Goal: Information Seeking & Learning: Learn about a topic

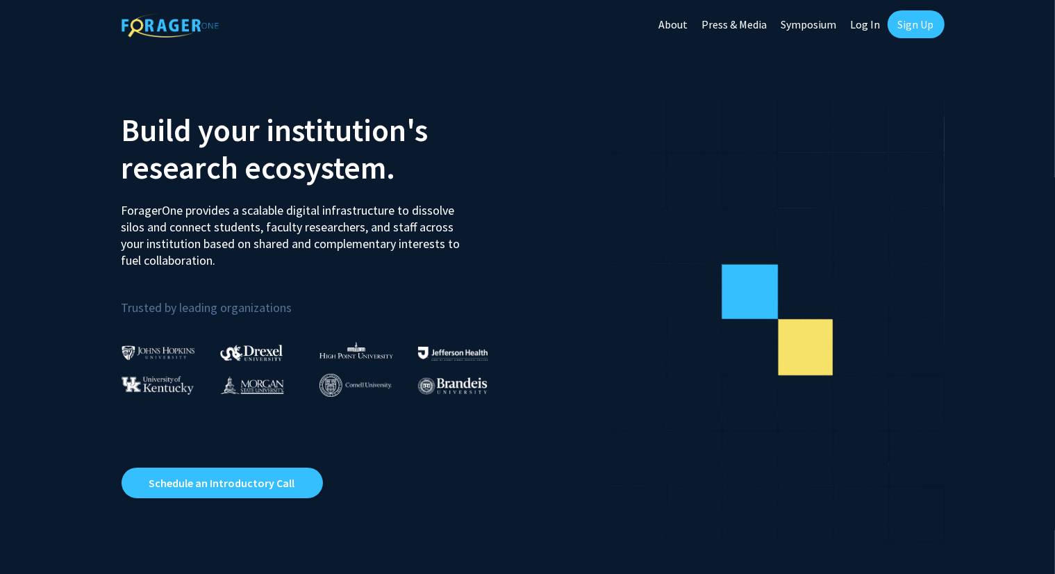
click at [880, 28] on link "Log In" at bounding box center [866, 24] width 44 height 49
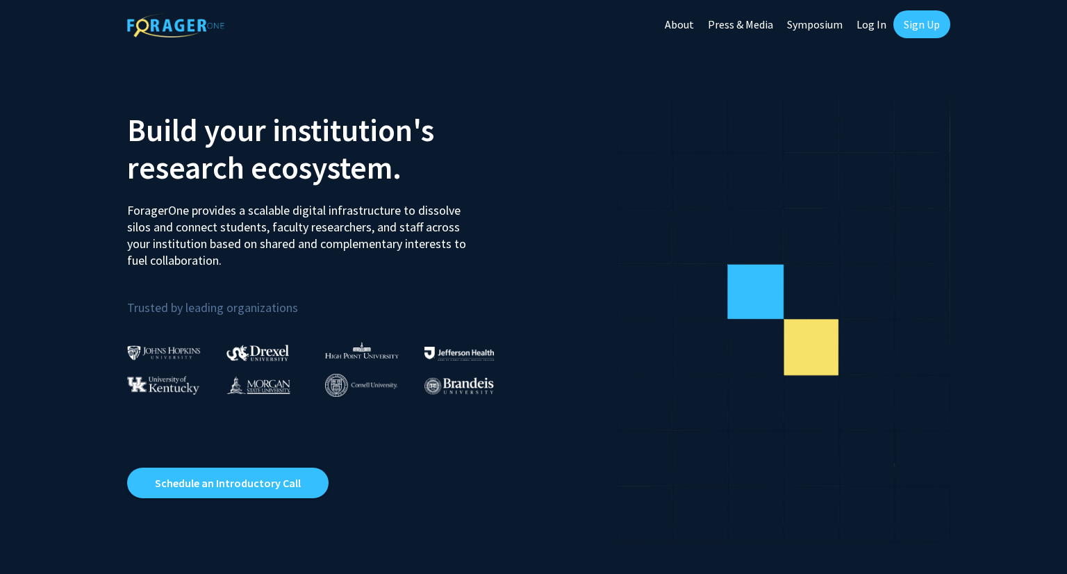
select select
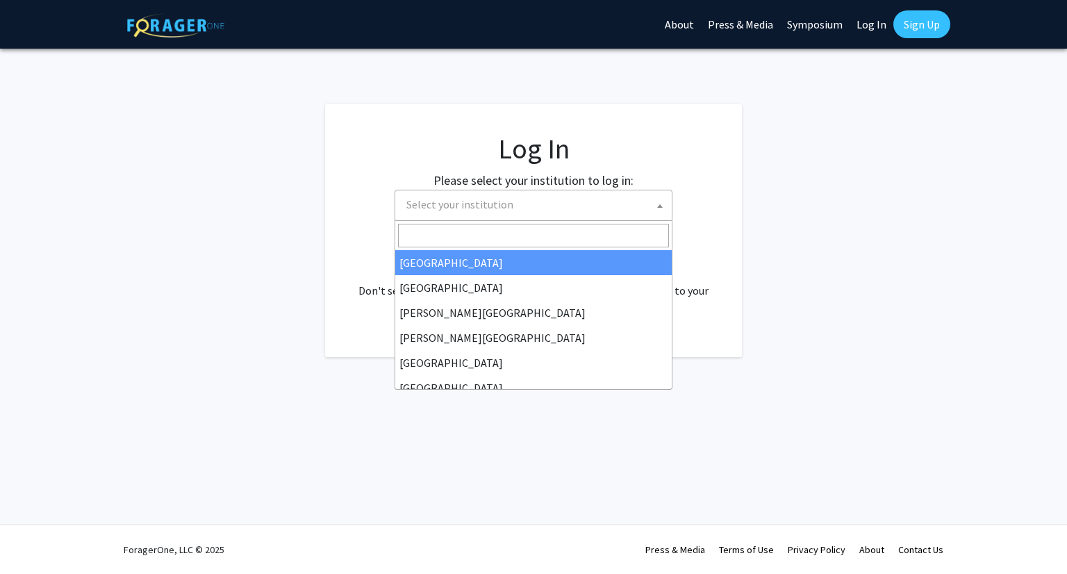
click at [545, 204] on span "Select your institution" at bounding box center [536, 204] width 271 height 28
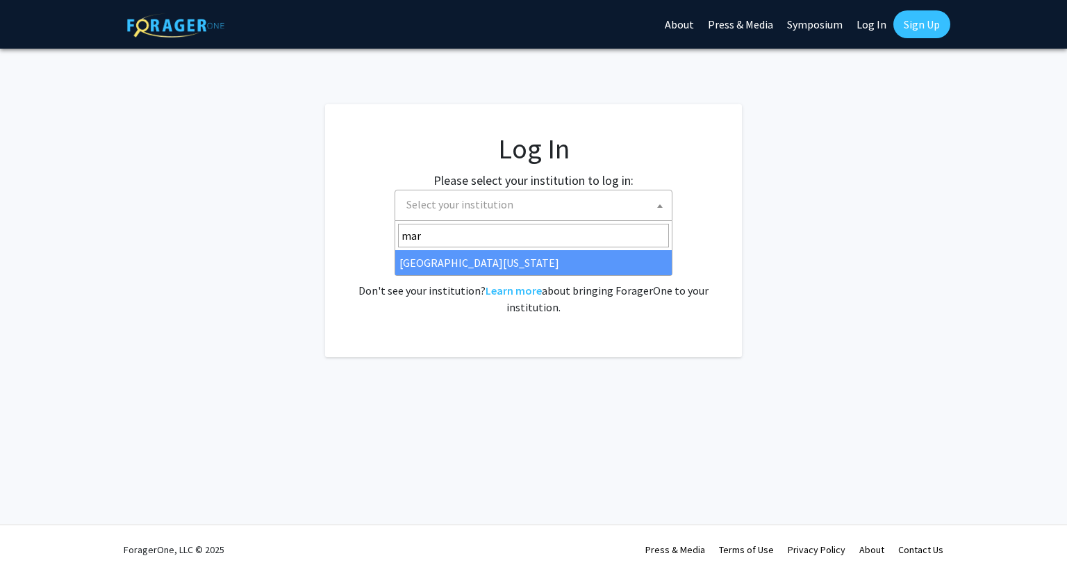
type input "mar"
select select "31"
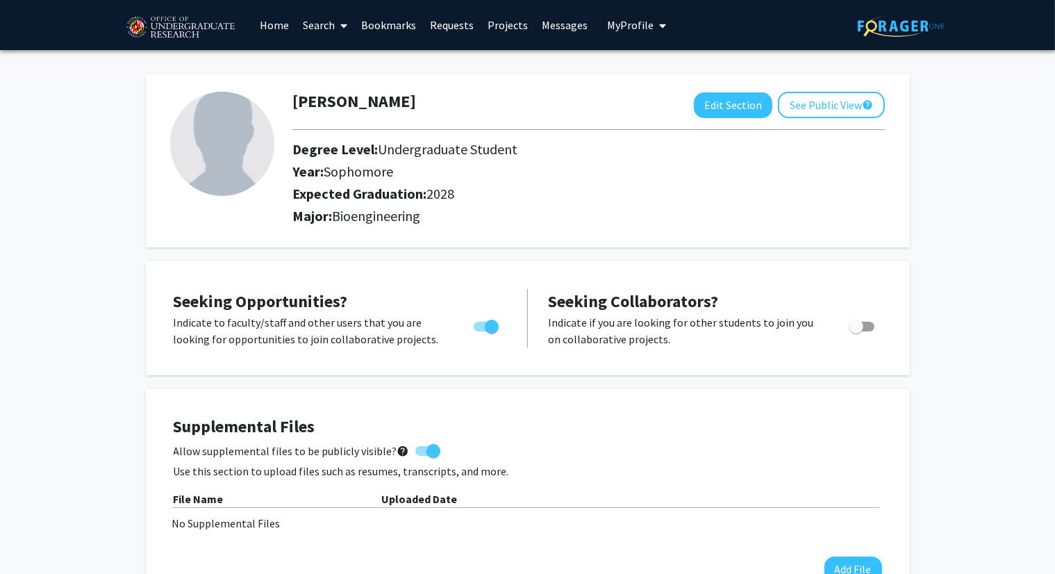
click at [308, 28] on link "Search" at bounding box center [325, 25] width 58 height 49
click at [331, 63] on span "Faculty/Staff" at bounding box center [347, 64] width 102 height 28
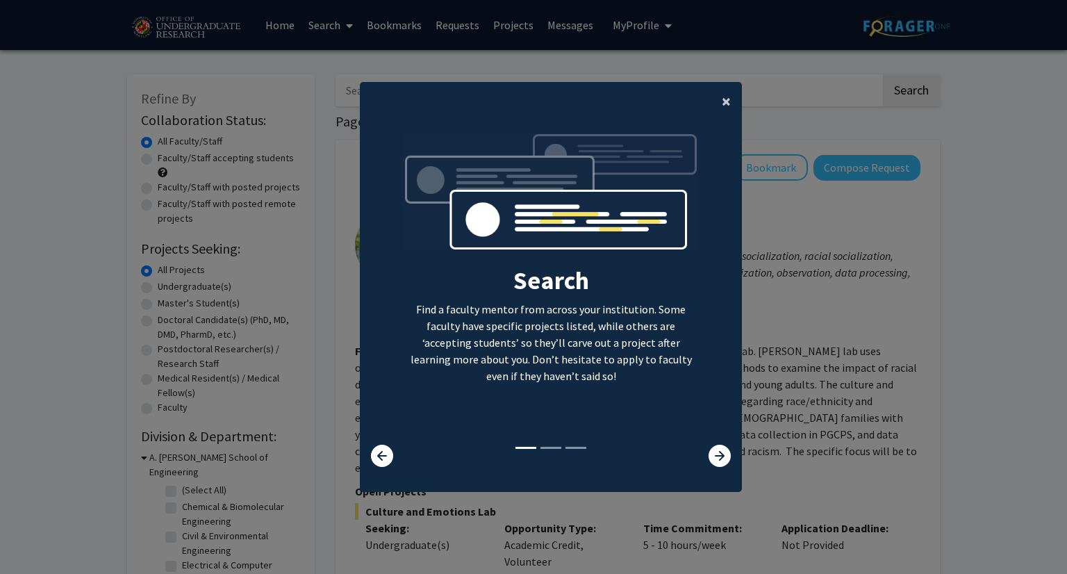
click at [715, 104] on button "×" at bounding box center [725, 101] width 31 height 39
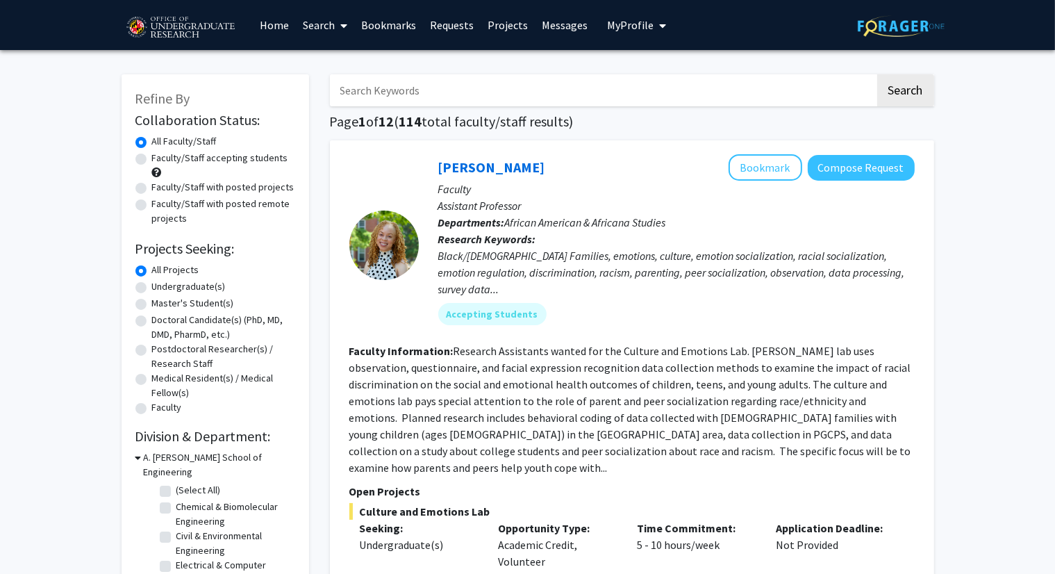
click at [206, 164] on label "Faculty/Staff accepting students" at bounding box center [220, 158] width 136 height 15
click at [161, 160] on input "Faculty/Staff accepting students" at bounding box center [156, 155] width 9 height 9
radio input "true"
click at [178, 281] on label "Undergraduate(s)" at bounding box center [189, 286] width 74 height 15
click at [161, 281] on input "Undergraduate(s)" at bounding box center [156, 283] width 9 height 9
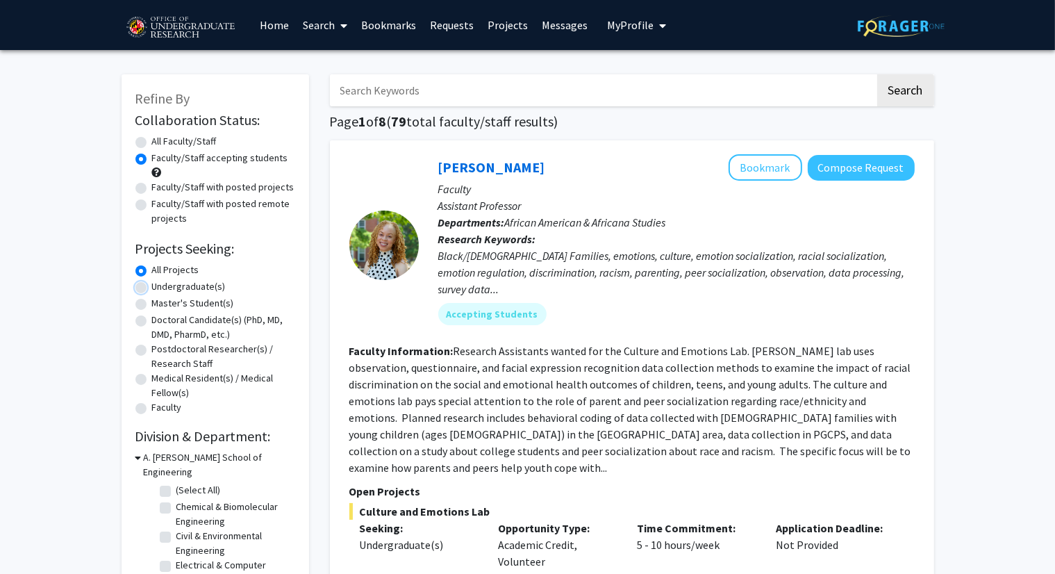
radio input "true"
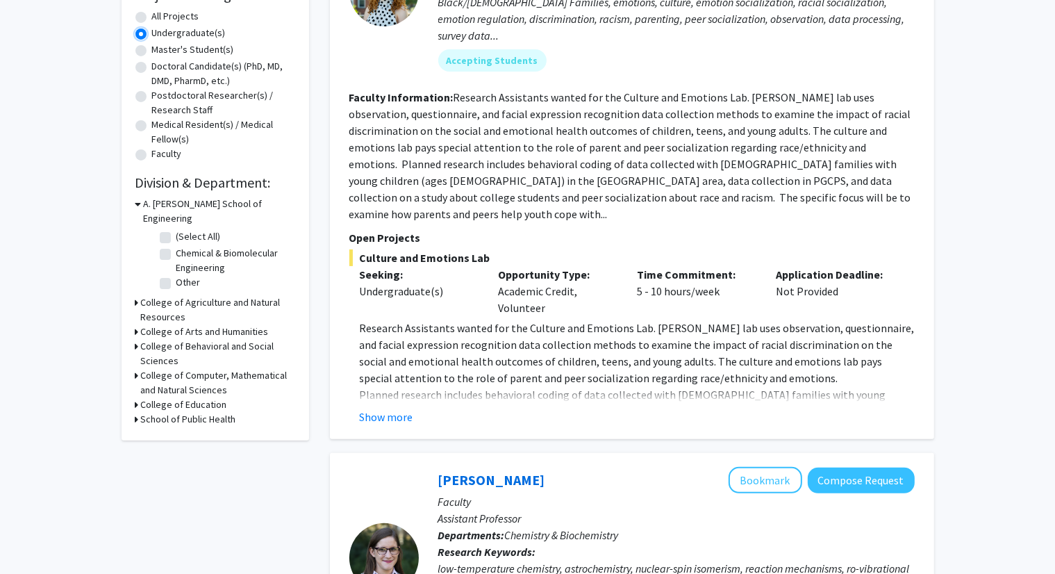
scroll to position [139, 0]
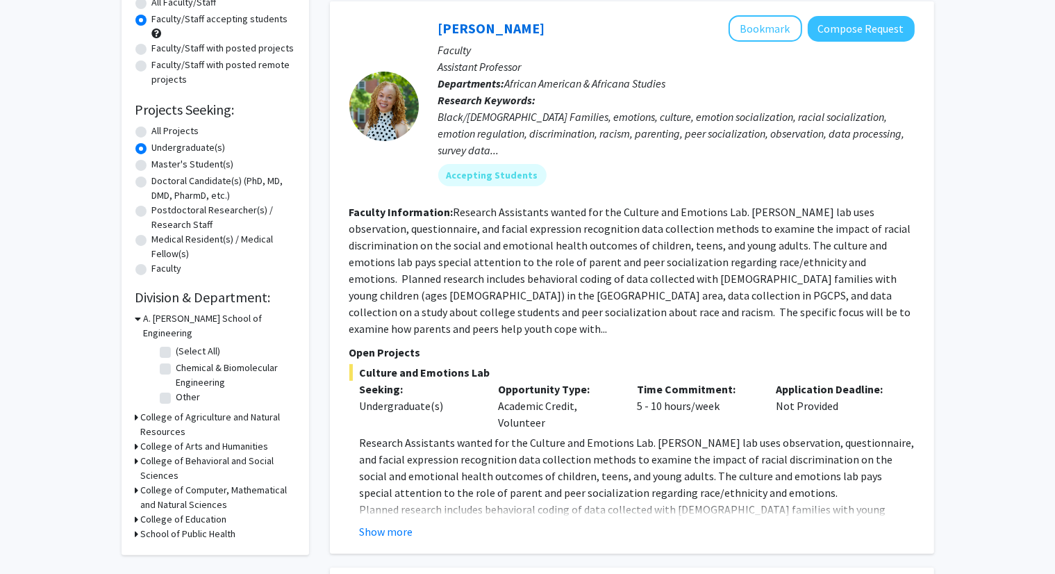
click at [207, 344] on label "(Select All)" at bounding box center [198, 351] width 44 height 15
click at [185, 344] on input "(Select All)" at bounding box center [180, 348] width 9 height 9
checkbox input "true"
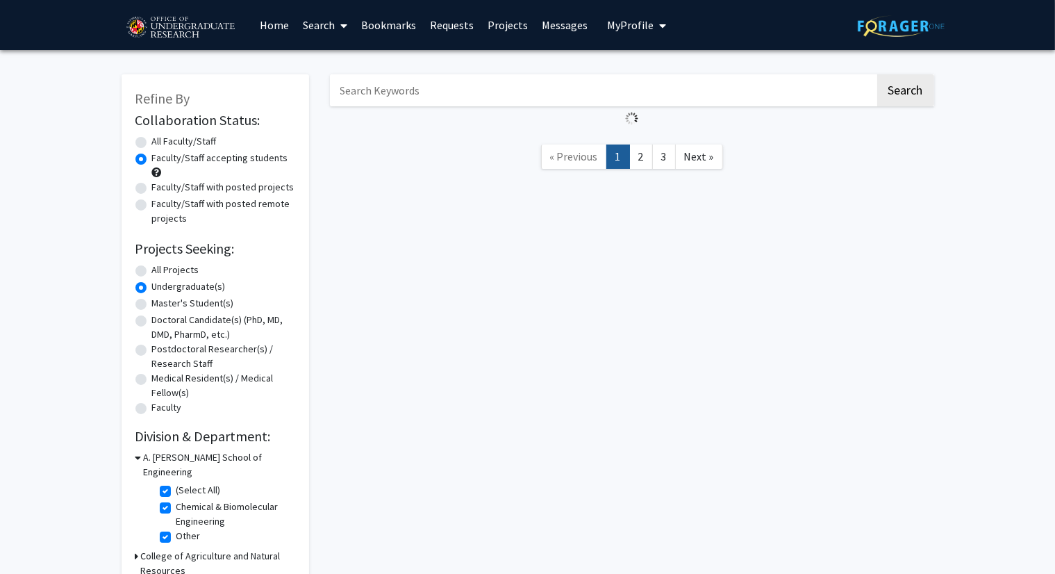
click at [167, 479] on fg-checkbox-list "(Select All) (Select All) Chemical & Biomolecular Engineering Chemical & Biomol…" at bounding box center [225, 513] width 139 height 69
click at [167, 483] on fg-checkbox "(Select All) (Select All)" at bounding box center [226, 491] width 132 height 17
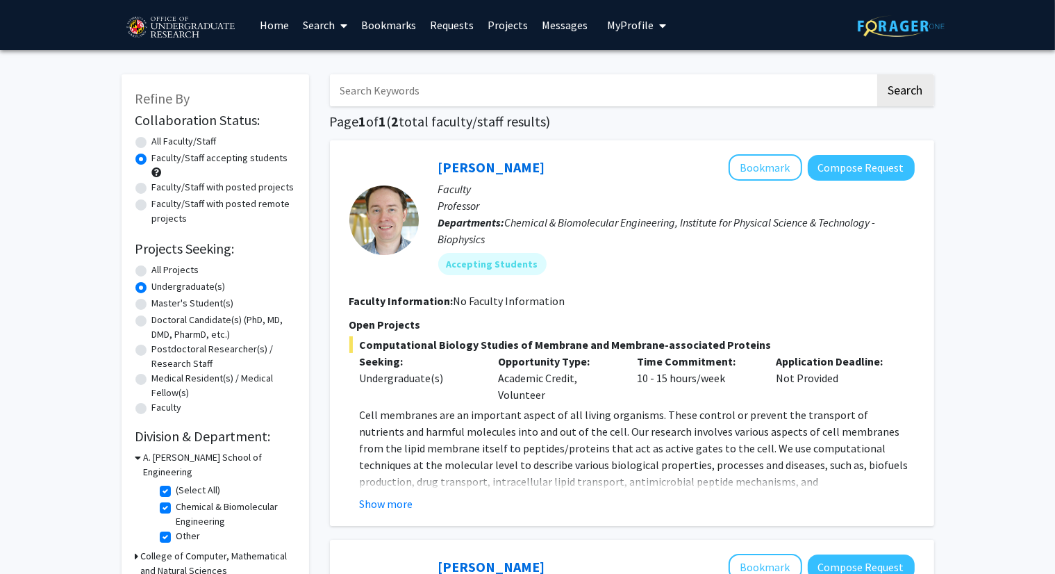
click at [167, 483] on fg-checkbox "(Select All) (Select All)" at bounding box center [226, 491] width 132 height 17
click at [176, 483] on label "(Select All)" at bounding box center [198, 490] width 44 height 15
click at [176, 483] on input "(Select All)" at bounding box center [180, 487] width 9 height 9
checkbox input "false"
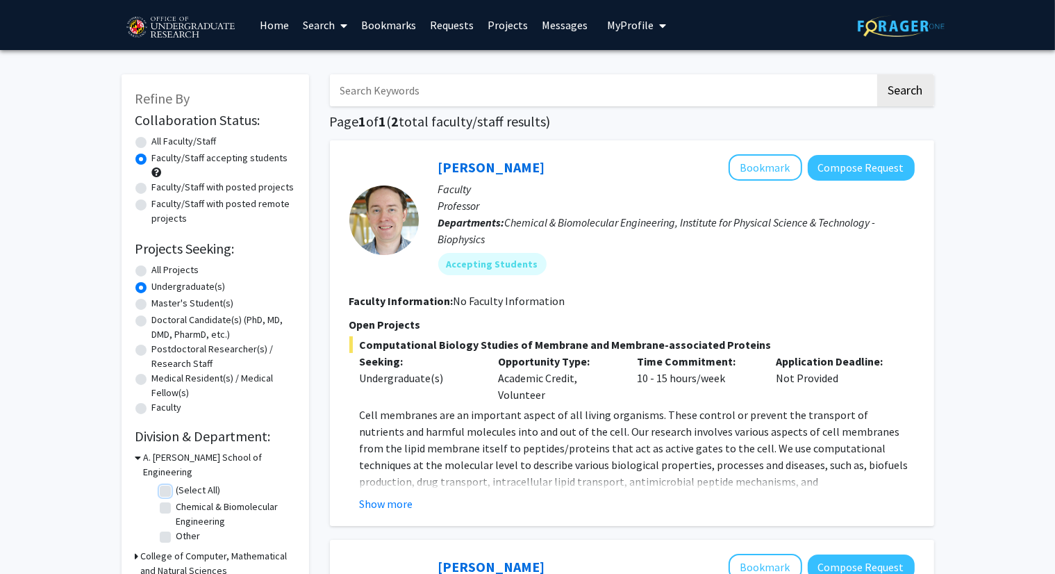
checkbox input "false"
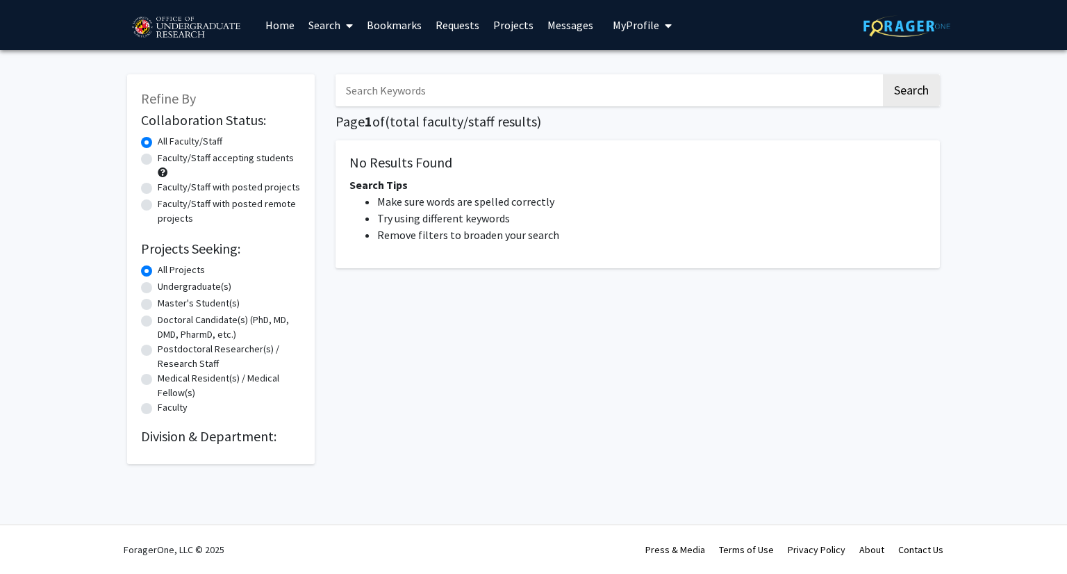
click at [275, 16] on link "Home" at bounding box center [279, 25] width 43 height 49
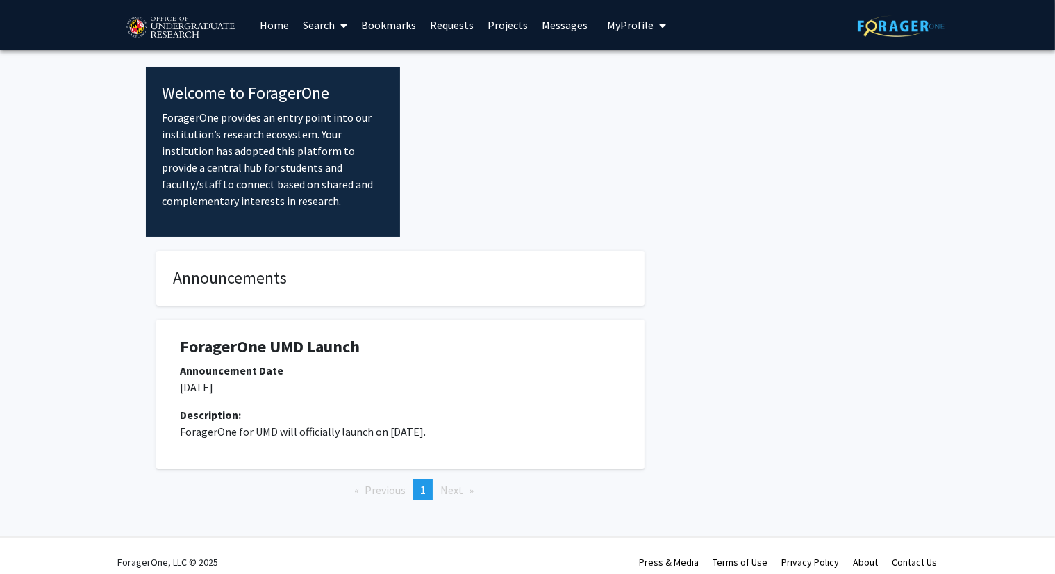
click at [344, 22] on icon at bounding box center [343, 25] width 7 height 11
click at [344, 61] on span "Faculty/Staff" at bounding box center [347, 64] width 102 height 28
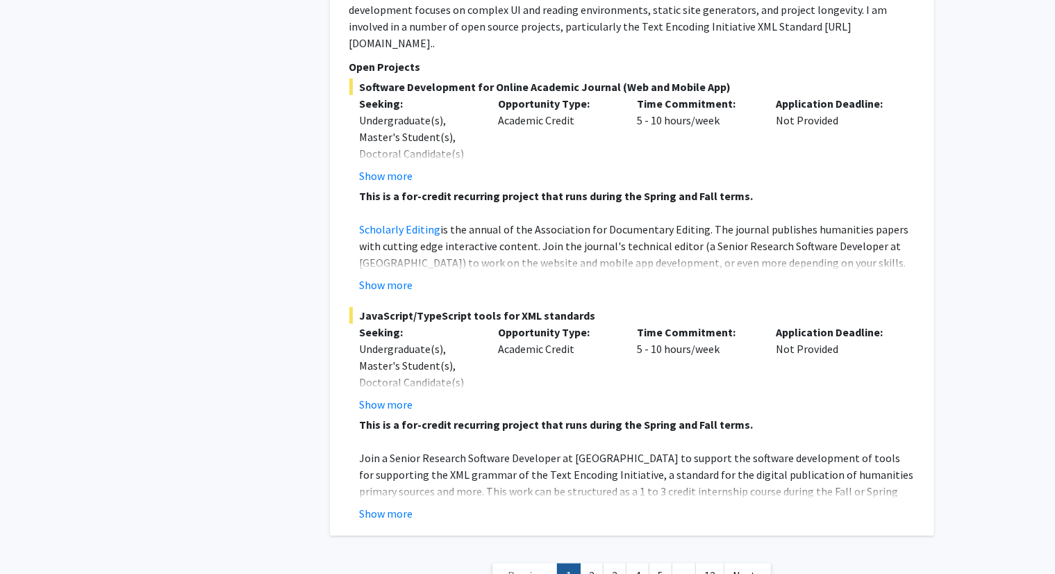
scroll to position [6559, 0]
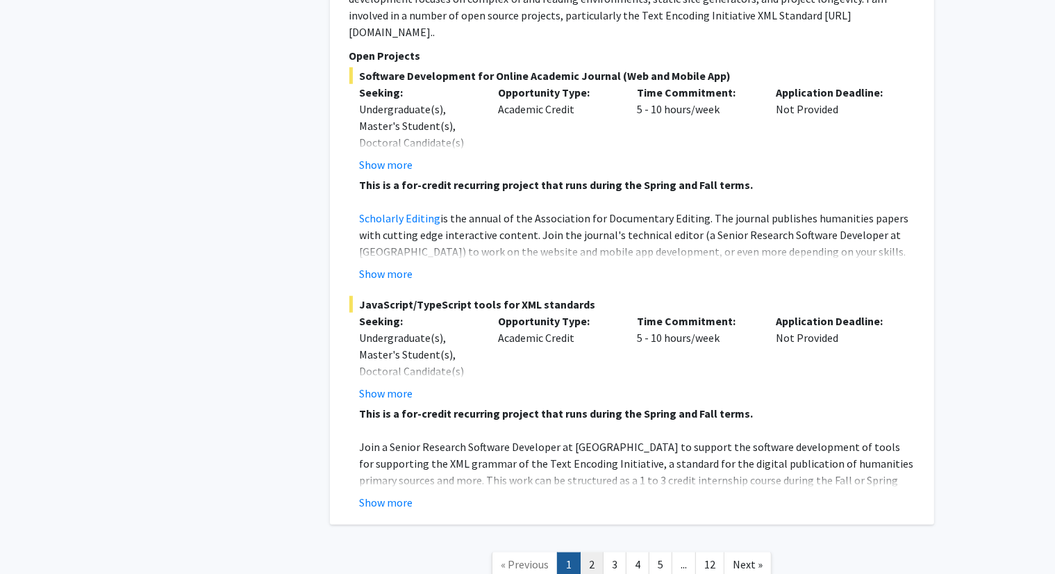
click at [587, 552] on link "2" at bounding box center [592, 564] width 24 height 24
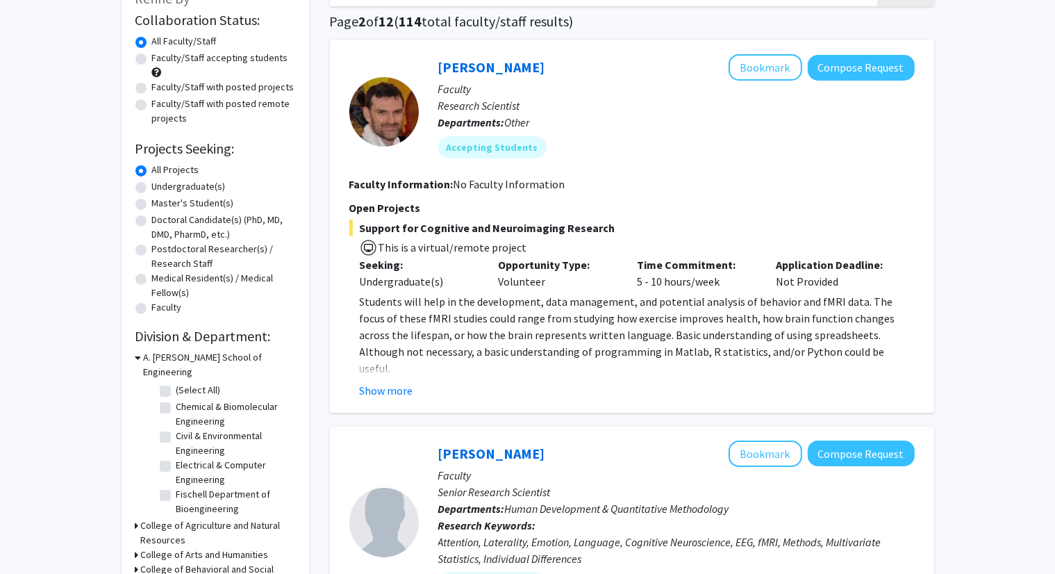
scroll to position [69, 0]
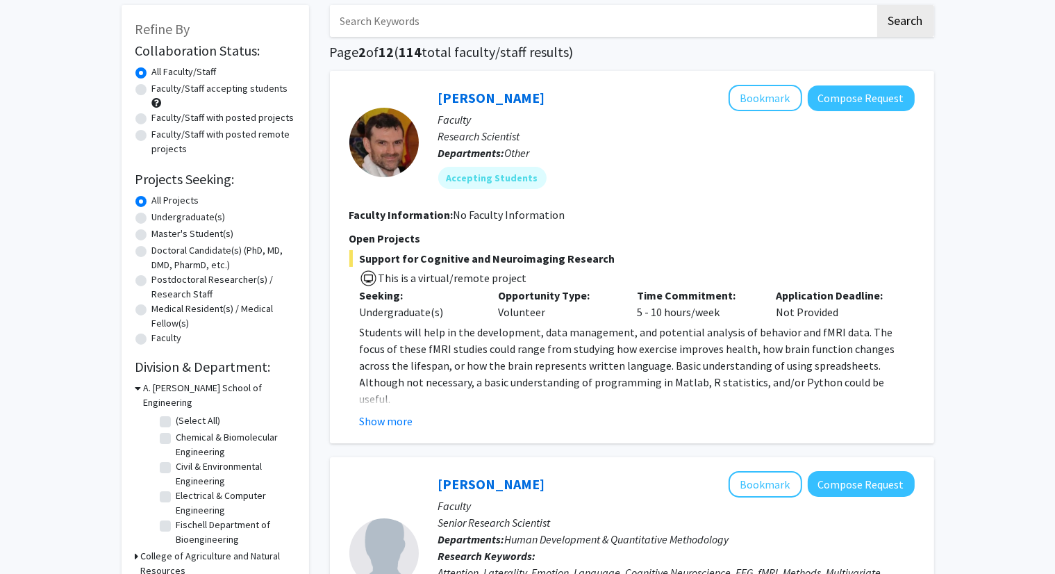
click at [183, 226] on div "Undergraduate(s)" at bounding box center [215, 218] width 160 height 17
click at [152, 215] on label "Undergraduate(s)" at bounding box center [189, 217] width 74 height 15
click at [152, 215] on input "Undergraduate(s)" at bounding box center [156, 214] width 9 height 9
radio input "true"
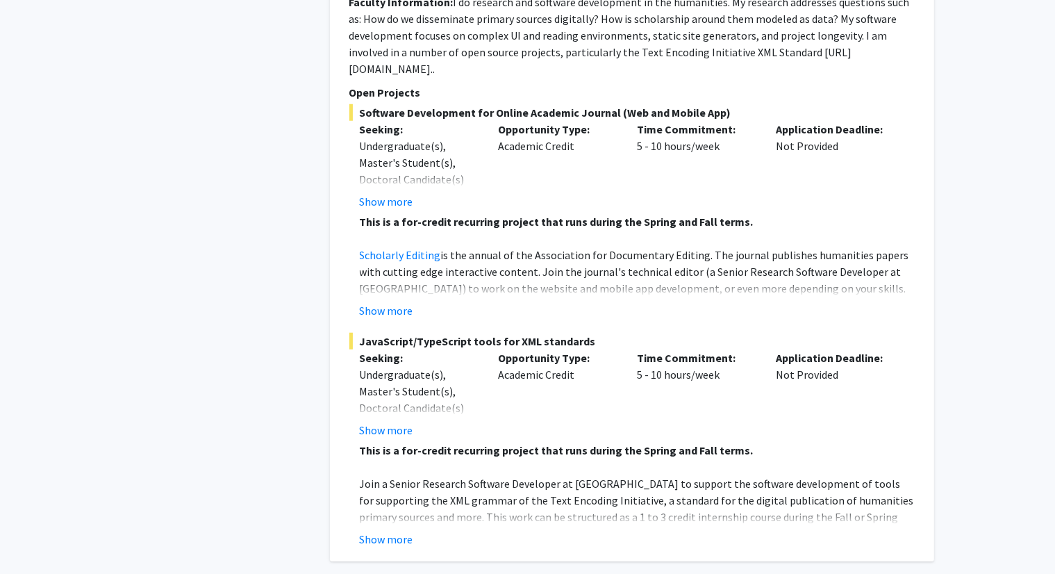
scroll to position [6527, 0]
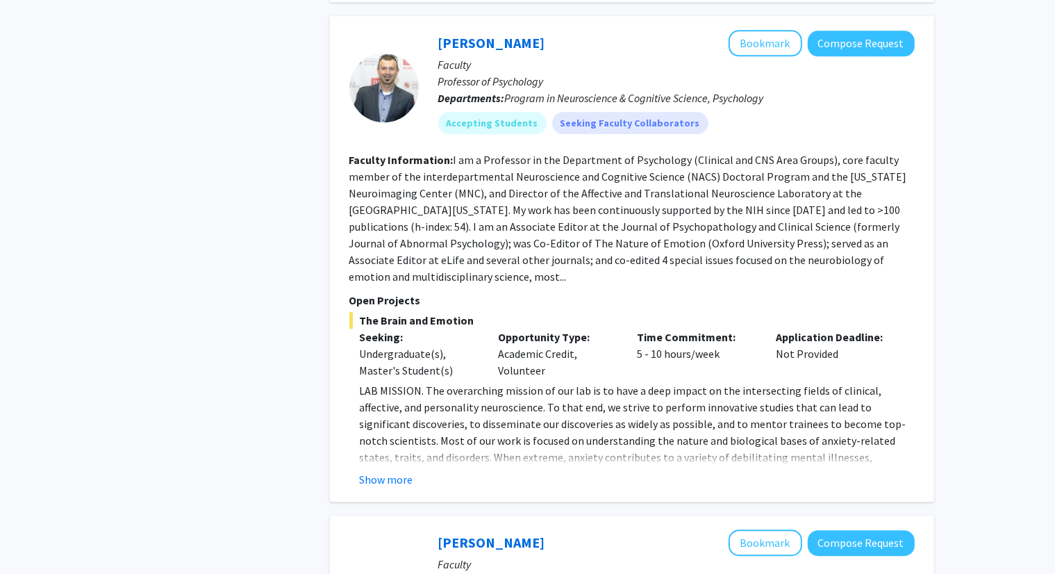
scroll to position [3611, 0]
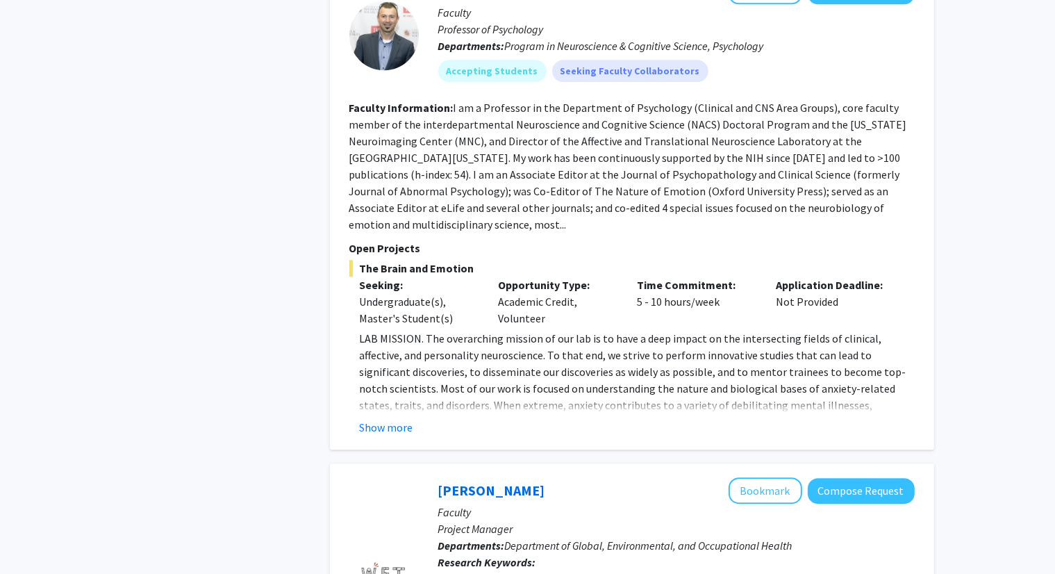
click at [390, 419] on button "Show more" at bounding box center [386, 427] width 53 height 17
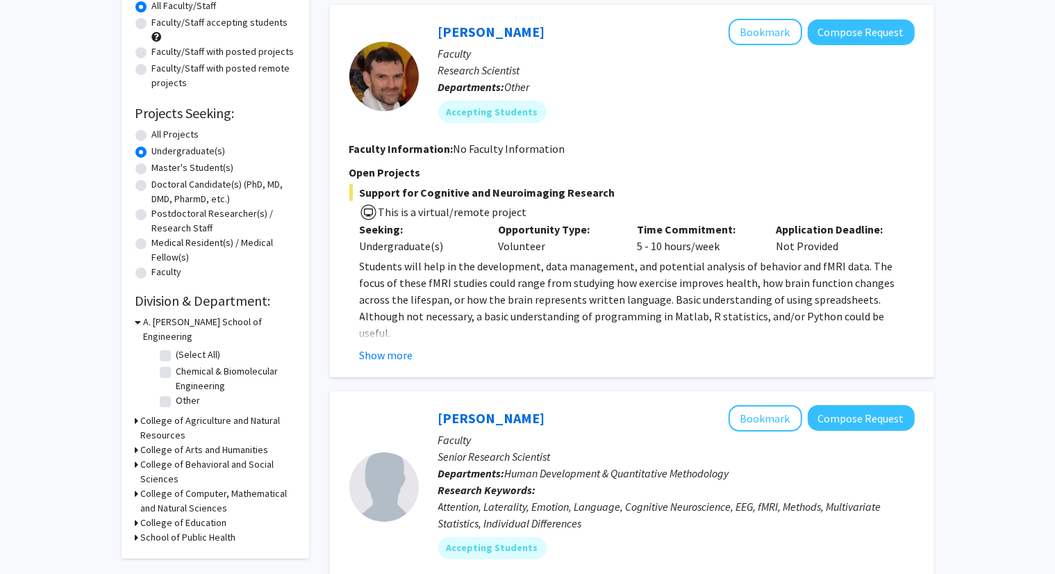
scroll to position [278, 0]
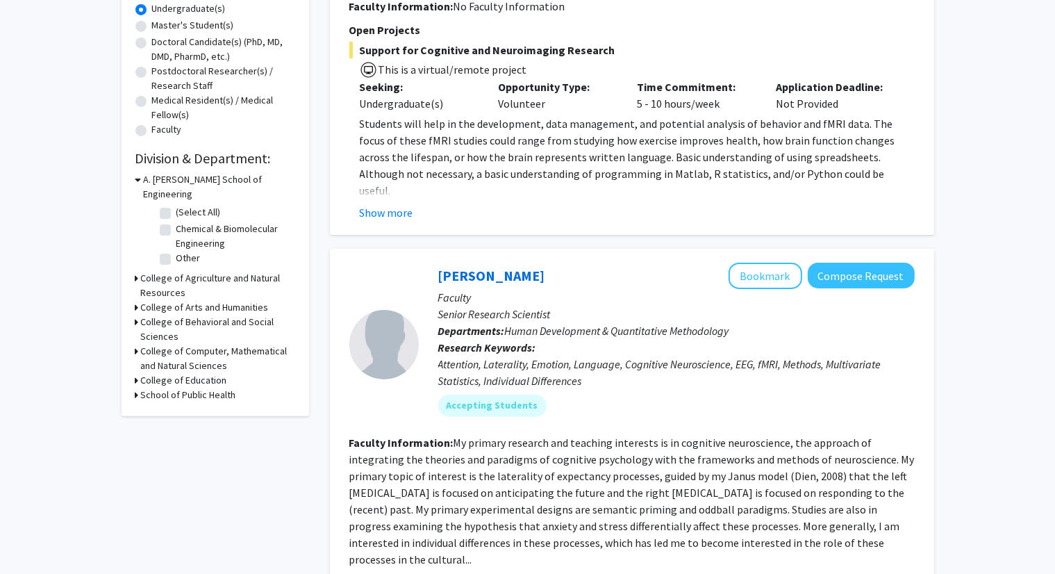
click at [176, 205] on label "(Select All)" at bounding box center [198, 212] width 44 height 15
click at [176, 205] on input "(Select All)" at bounding box center [180, 209] width 9 height 9
checkbox input "true"
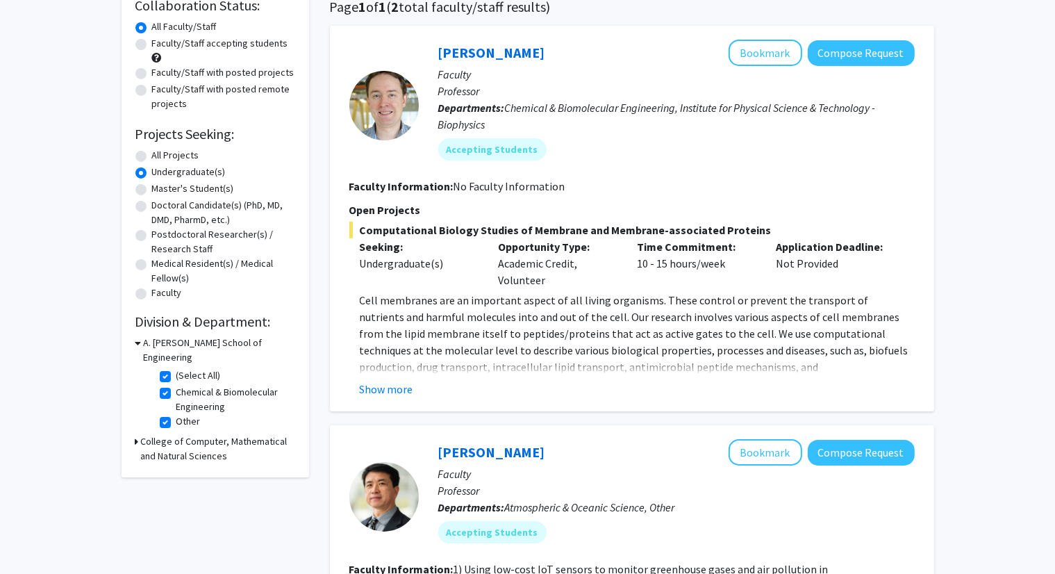
scroll to position [138, 0]
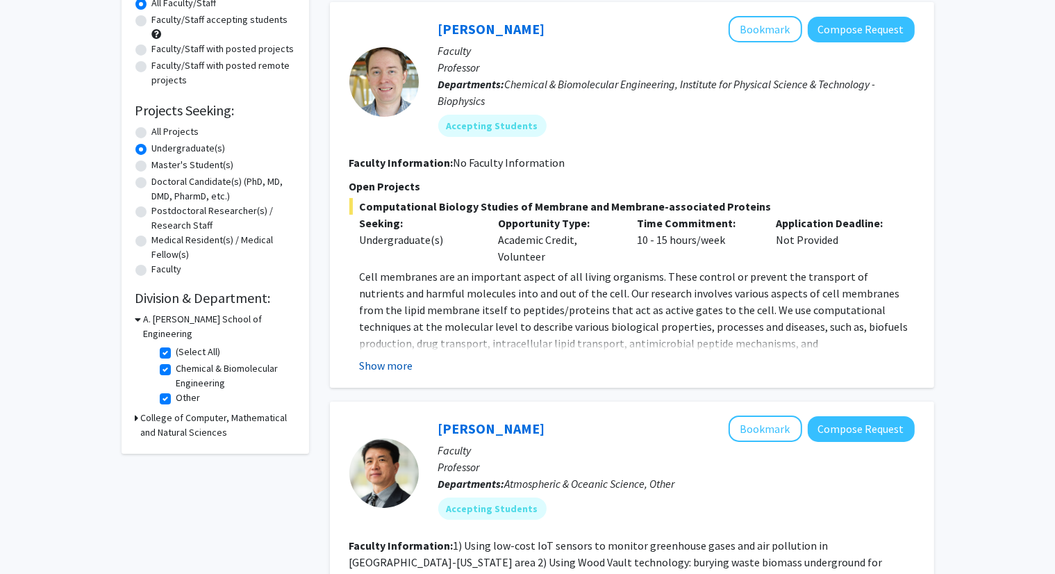
click at [388, 370] on button "Show more" at bounding box center [386, 365] width 53 height 17
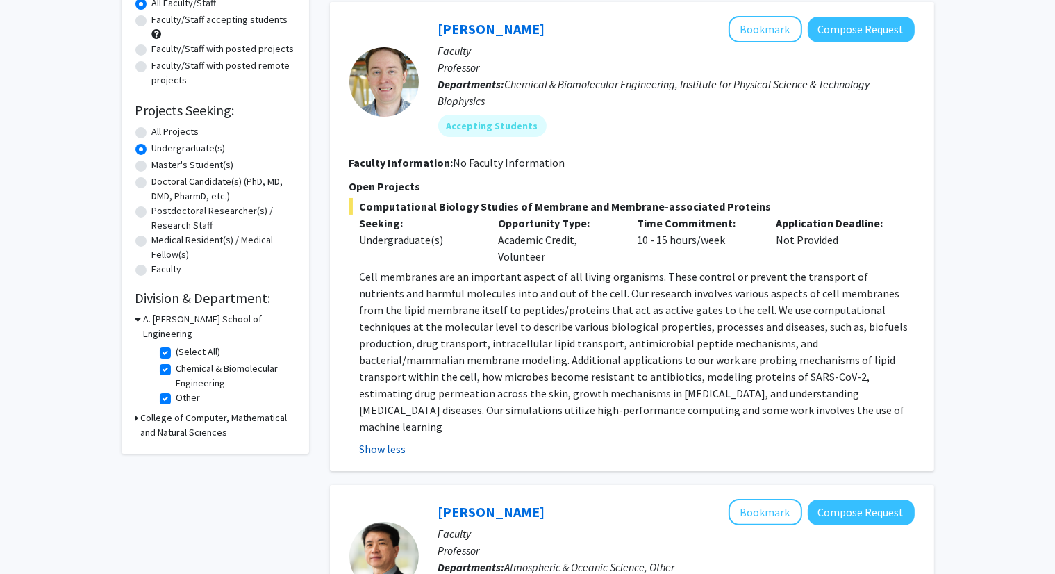
click at [398, 440] on button "Show less" at bounding box center [383, 448] width 47 height 17
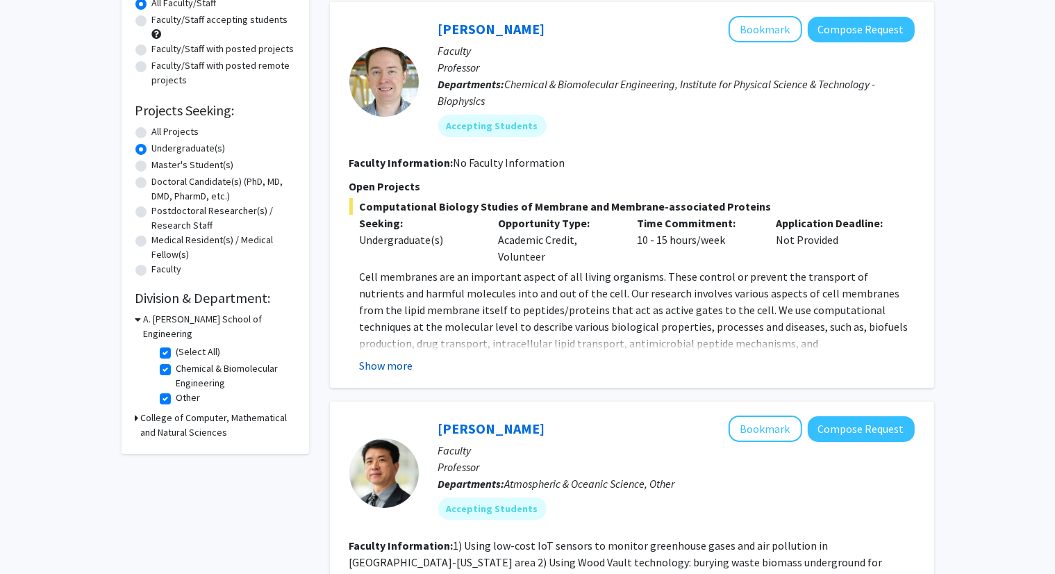
click at [385, 362] on button "Show more" at bounding box center [386, 365] width 53 height 17
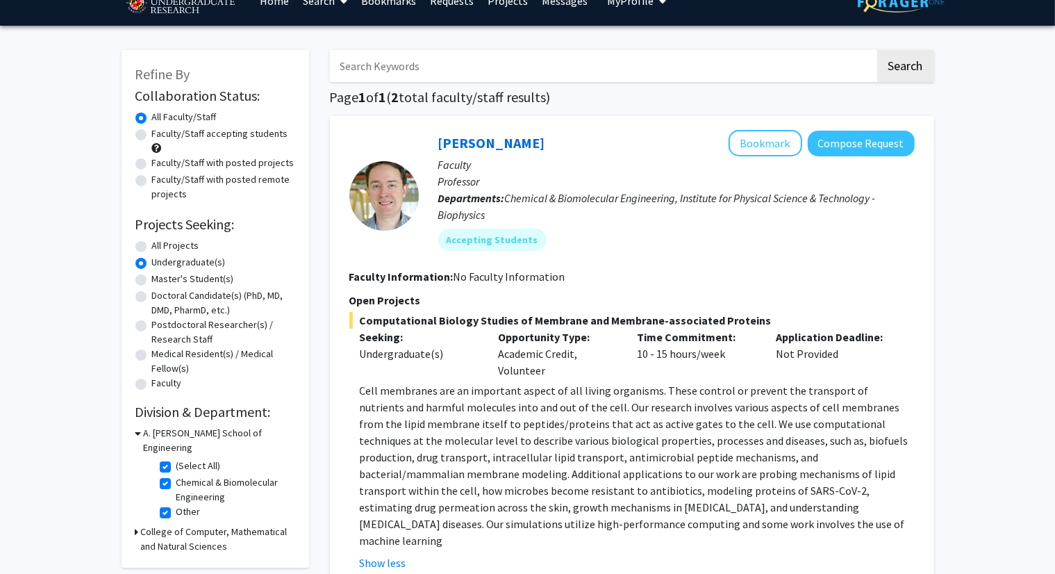
scroll to position [0, 0]
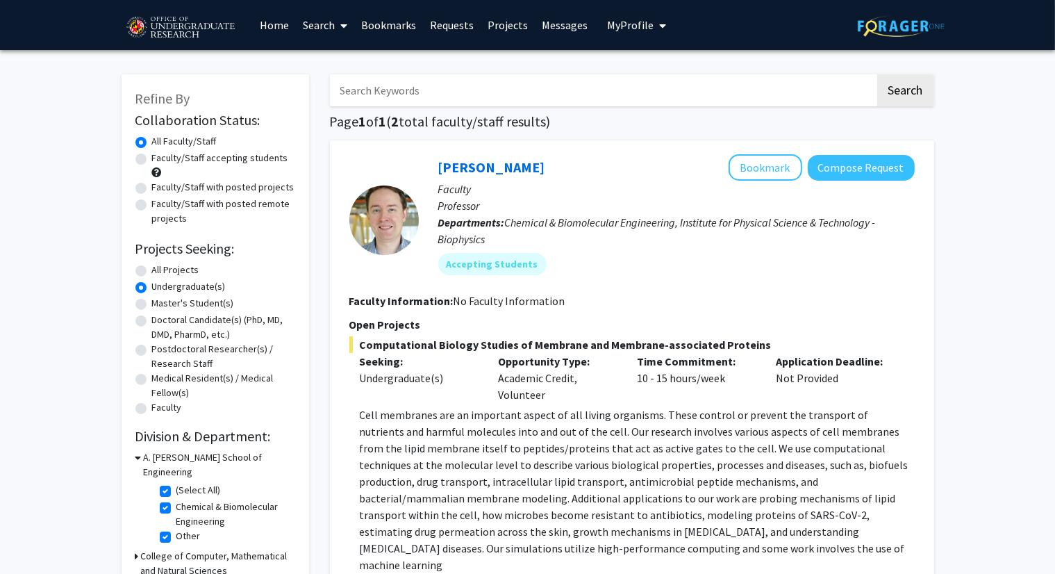
click at [612, 13] on button "My Profile" at bounding box center [636, 25] width 67 height 50
click at [674, 87] on span "View Profile" at bounding box center [693, 79] width 84 height 15
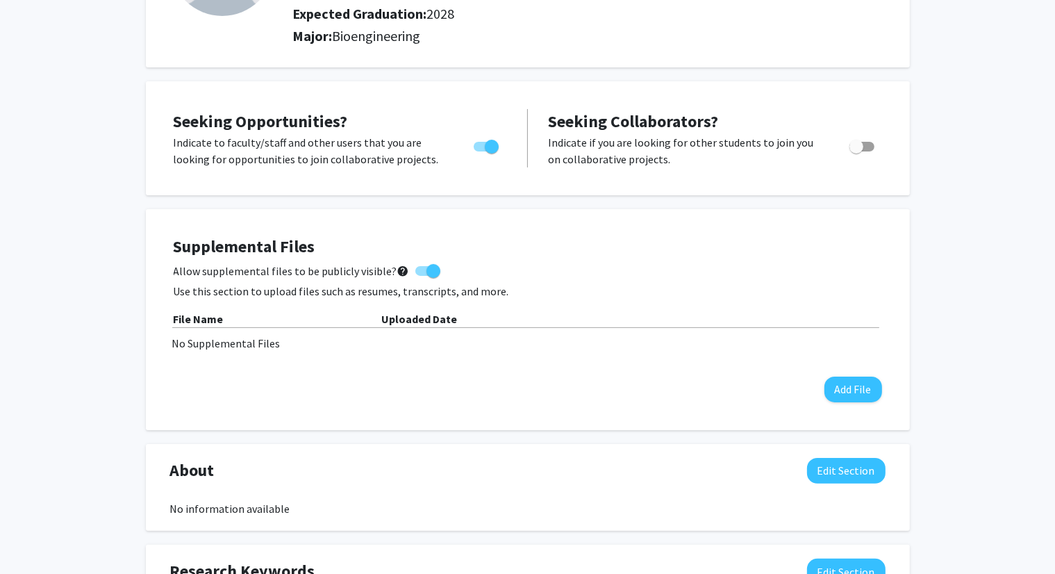
scroll to position [208, 0]
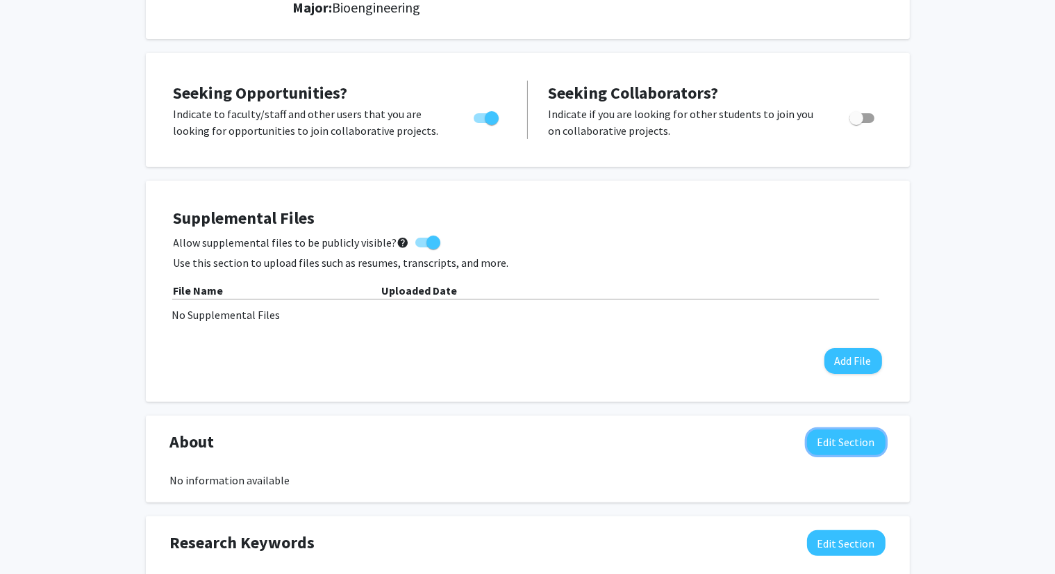
click at [826, 451] on button "Edit Section" at bounding box center [846, 442] width 78 height 26
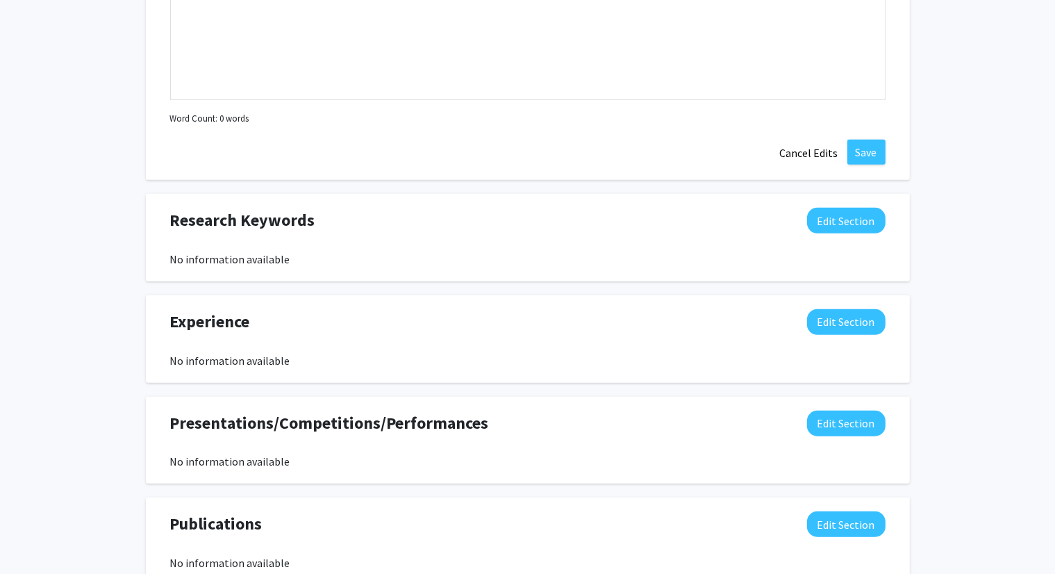
scroll to position [1030, 0]
